Goal: Navigation & Orientation: Find specific page/section

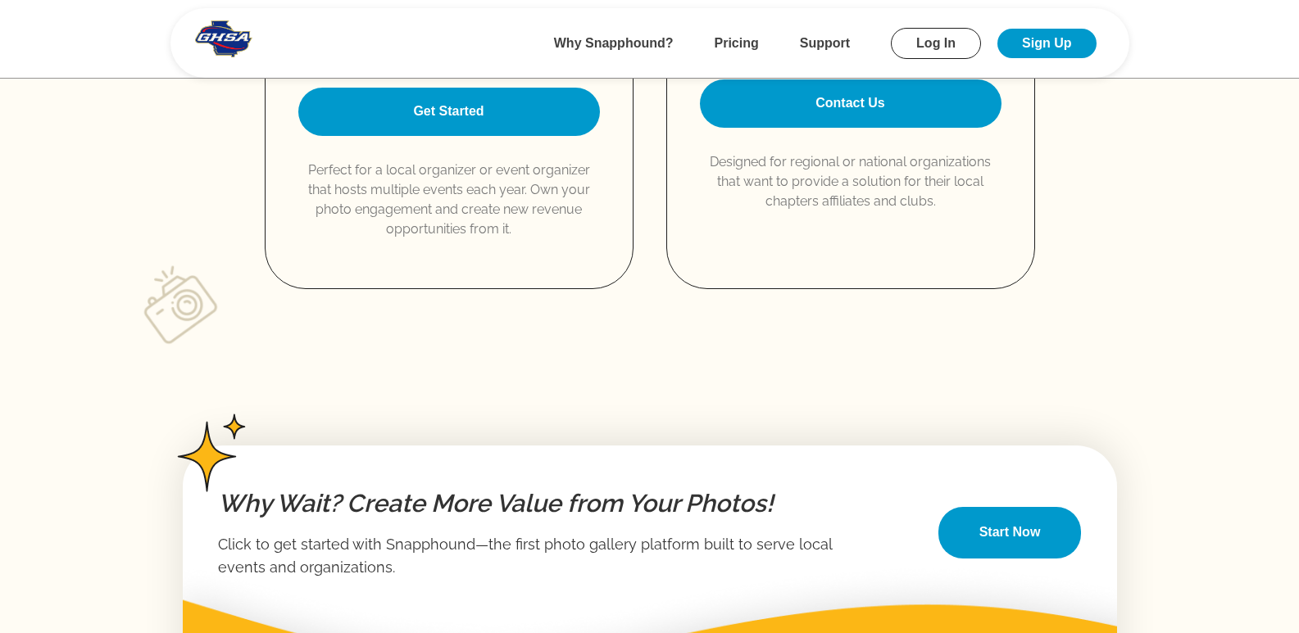
scroll to position [2765, 0]
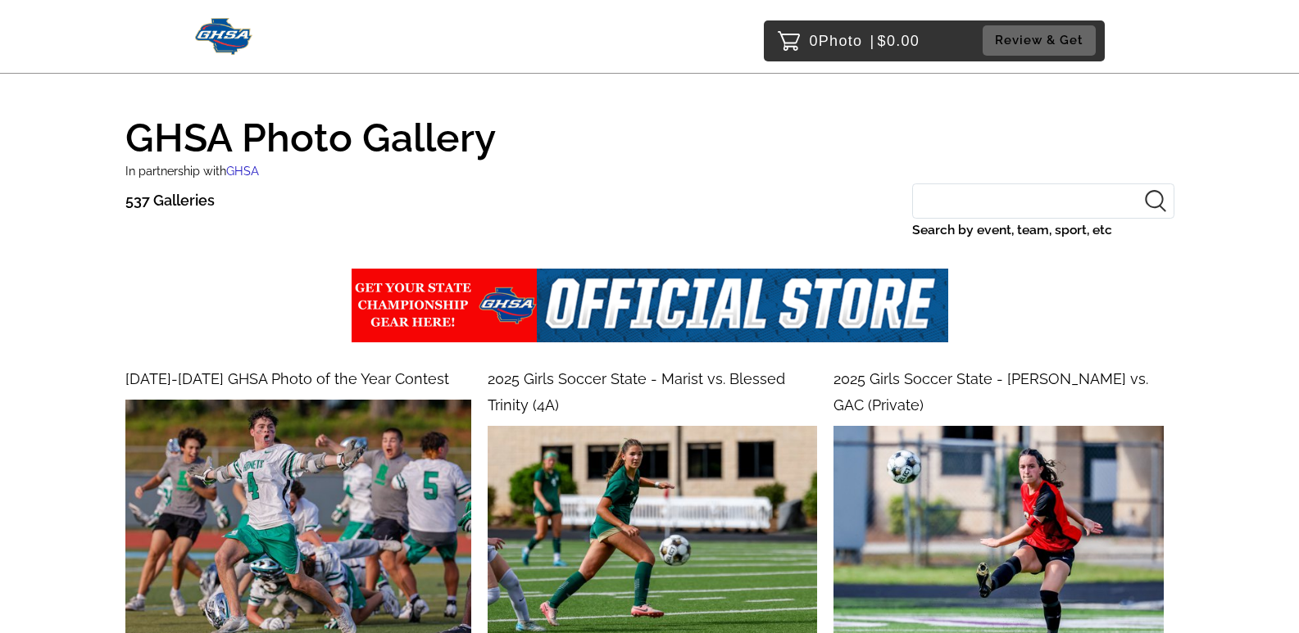
click at [228, 26] on img at bounding box center [224, 36] width 58 height 37
